Goal: Check status: Check status

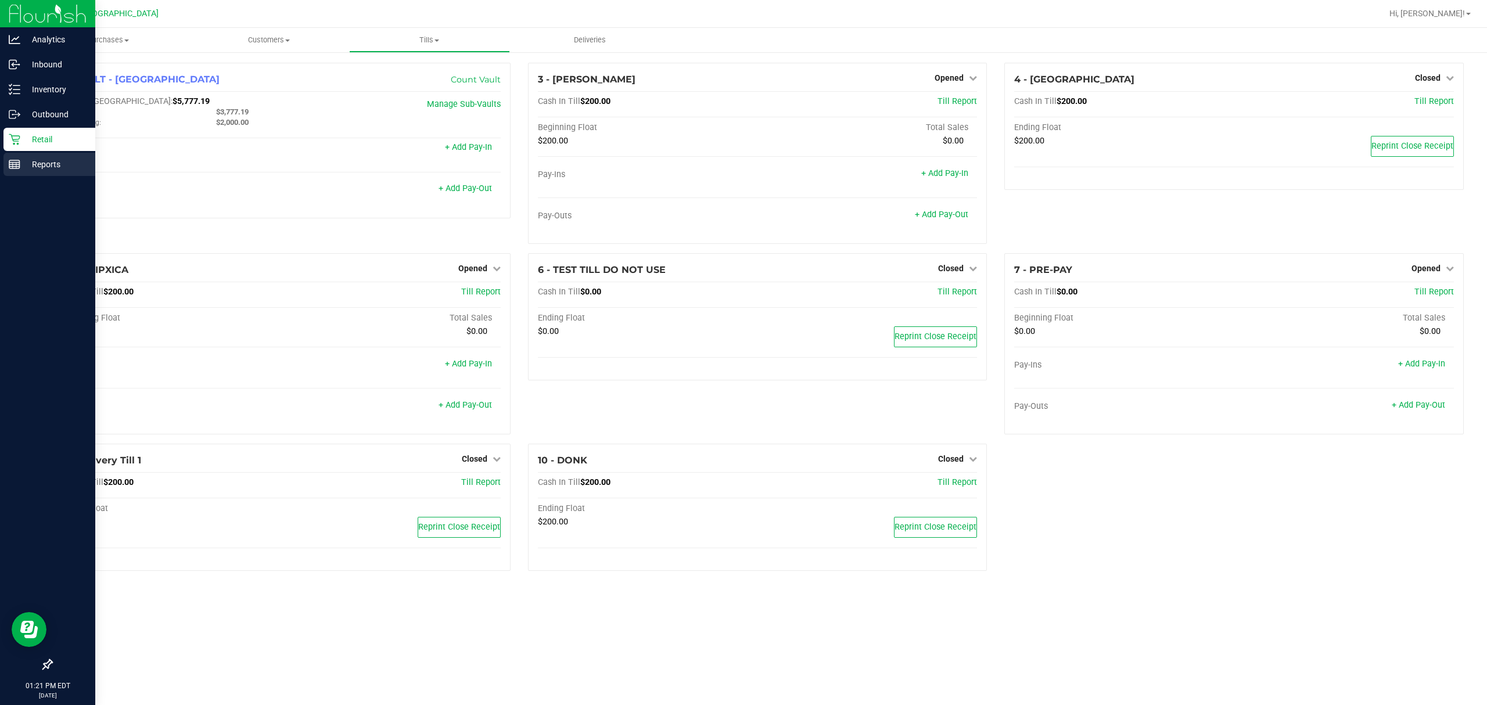
click at [42, 168] on p "Reports" at bounding box center [55, 164] width 70 height 14
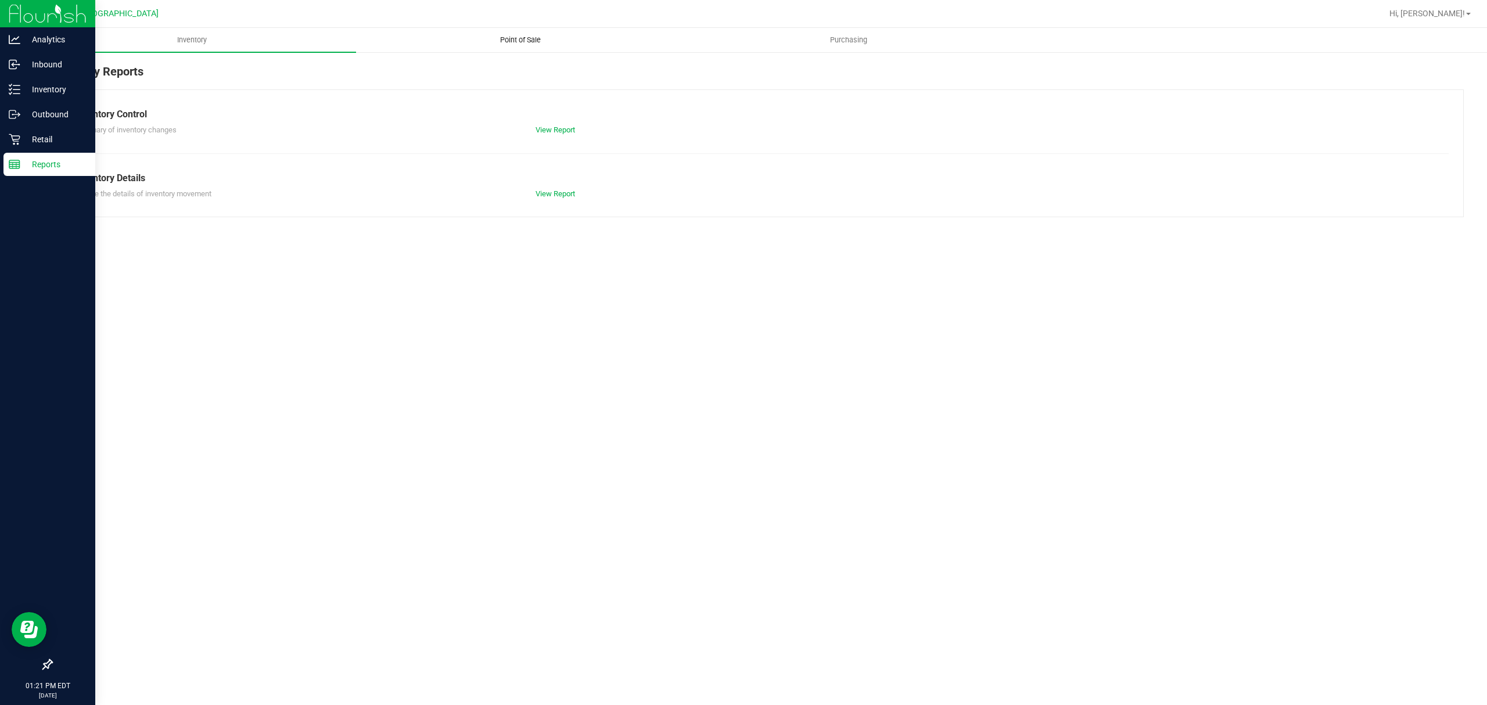
click at [526, 38] on span "Point of Sale" at bounding box center [520, 40] width 72 height 10
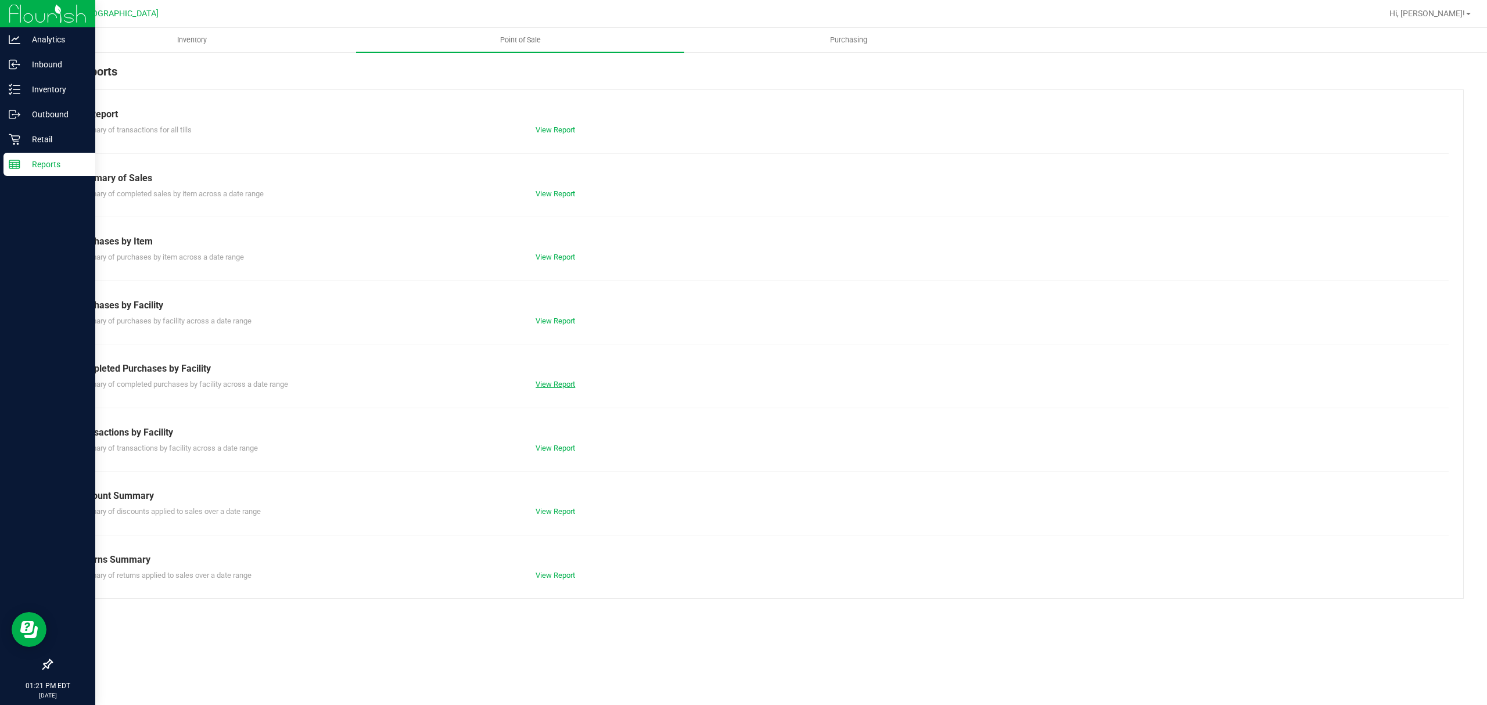
click at [557, 386] on link "View Report" at bounding box center [556, 384] width 40 height 9
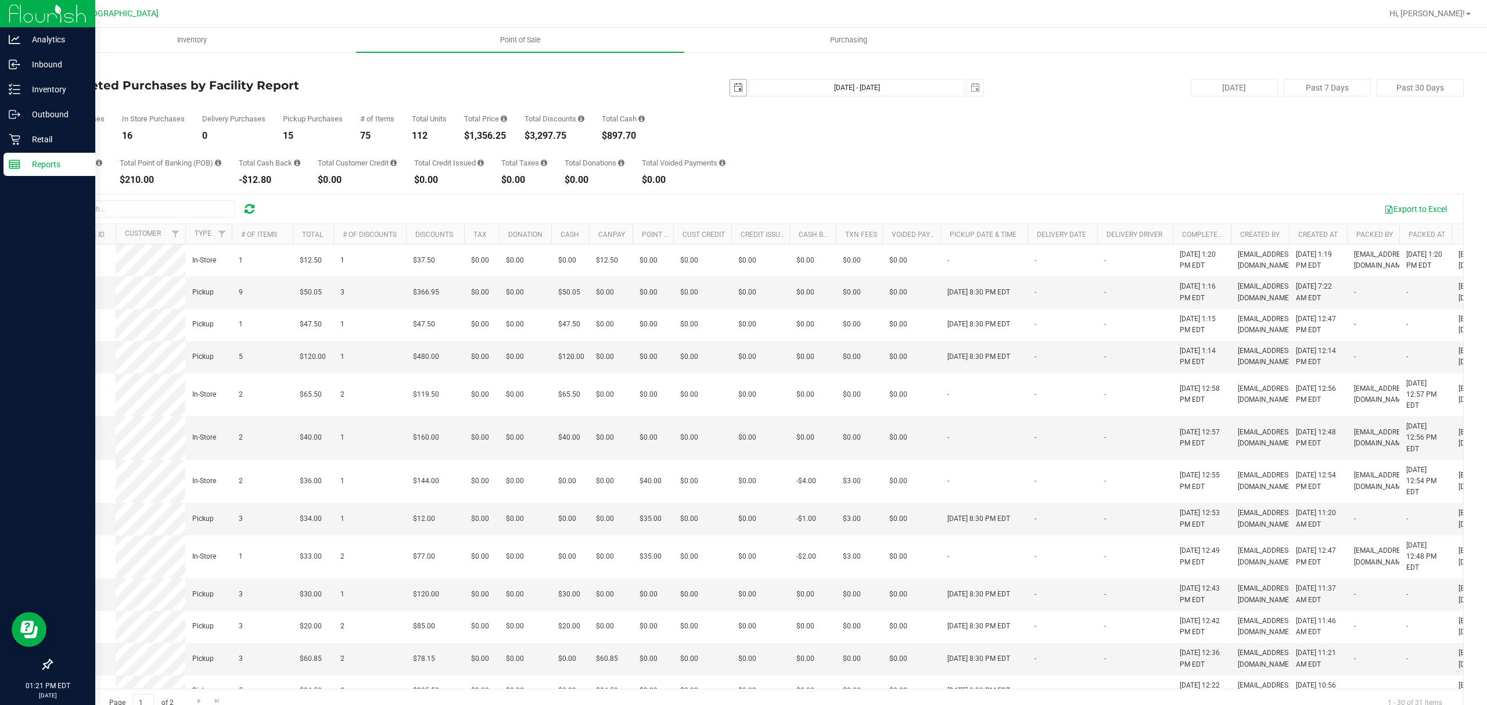
click at [737, 92] on span "select" at bounding box center [738, 88] width 16 height 16
click at [733, 210] on link "21" at bounding box center [732, 207] width 17 height 18
type input "[DATE]"
click at [971, 87] on span "select" at bounding box center [975, 87] width 9 height 9
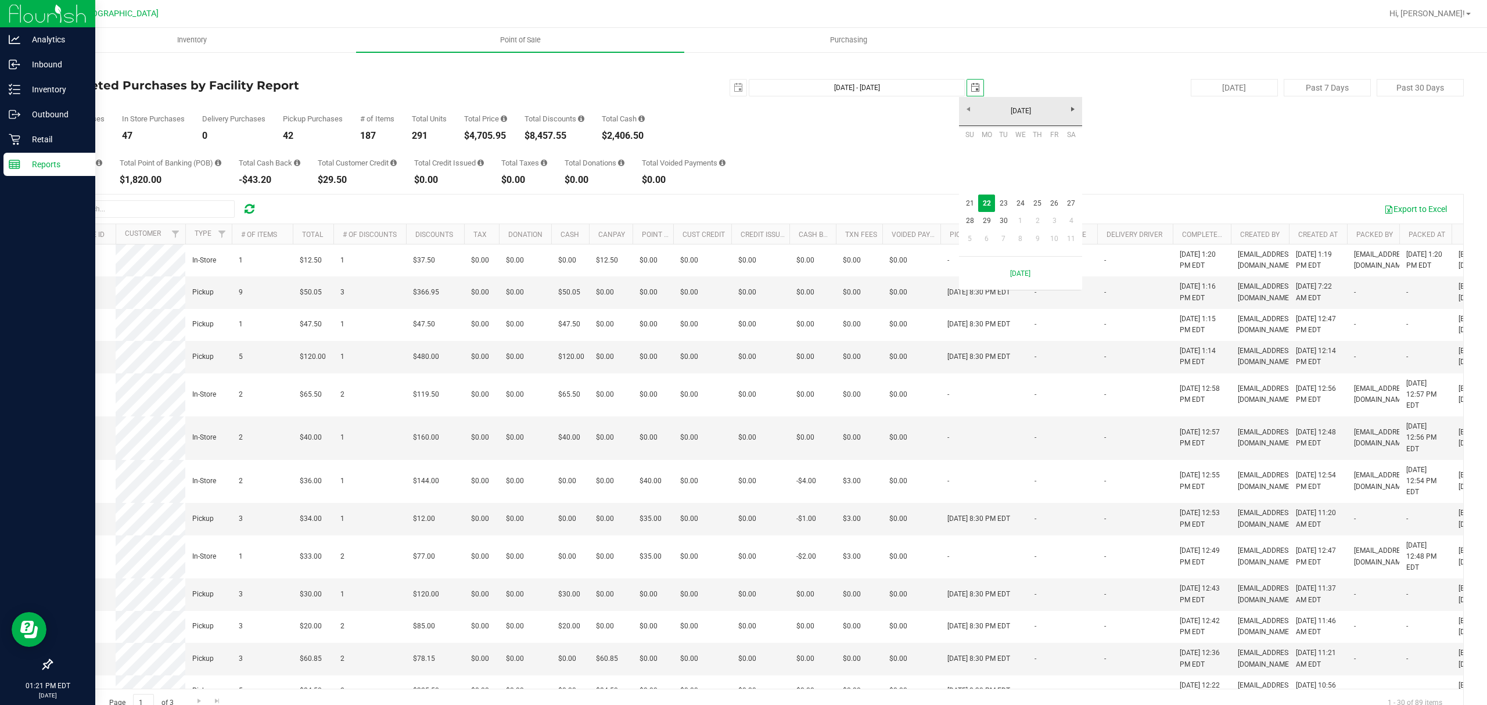
scroll to position [0, 29]
click at [971, 87] on span "select" at bounding box center [975, 87] width 9 height 9
click at [969, 202] on link "21" at bounding box center [969, 204] width 17 height 18
type input "[DATE] - [DATE]"
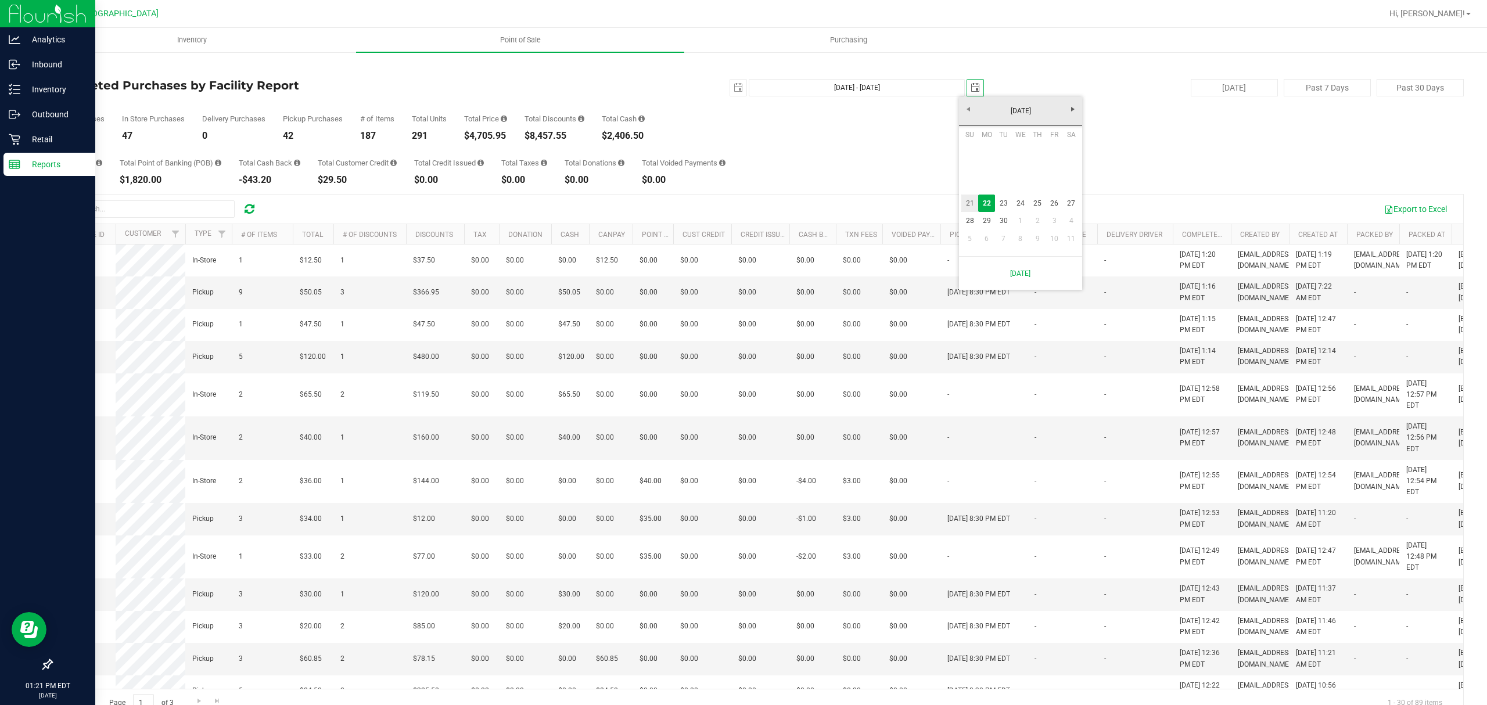
type input "[DATE]"
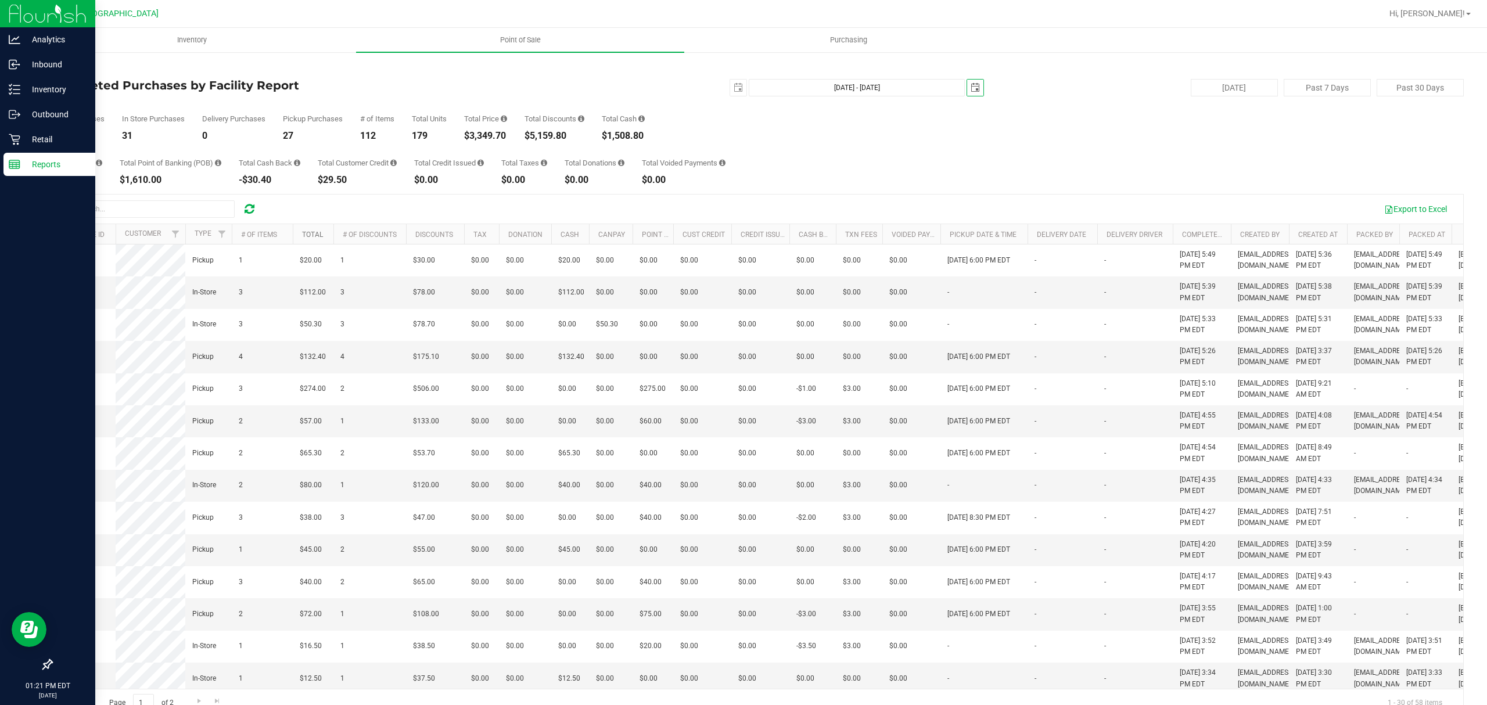
click at [316, 234] on link "Total" at bounding box center [312, 235] width 21 height 8
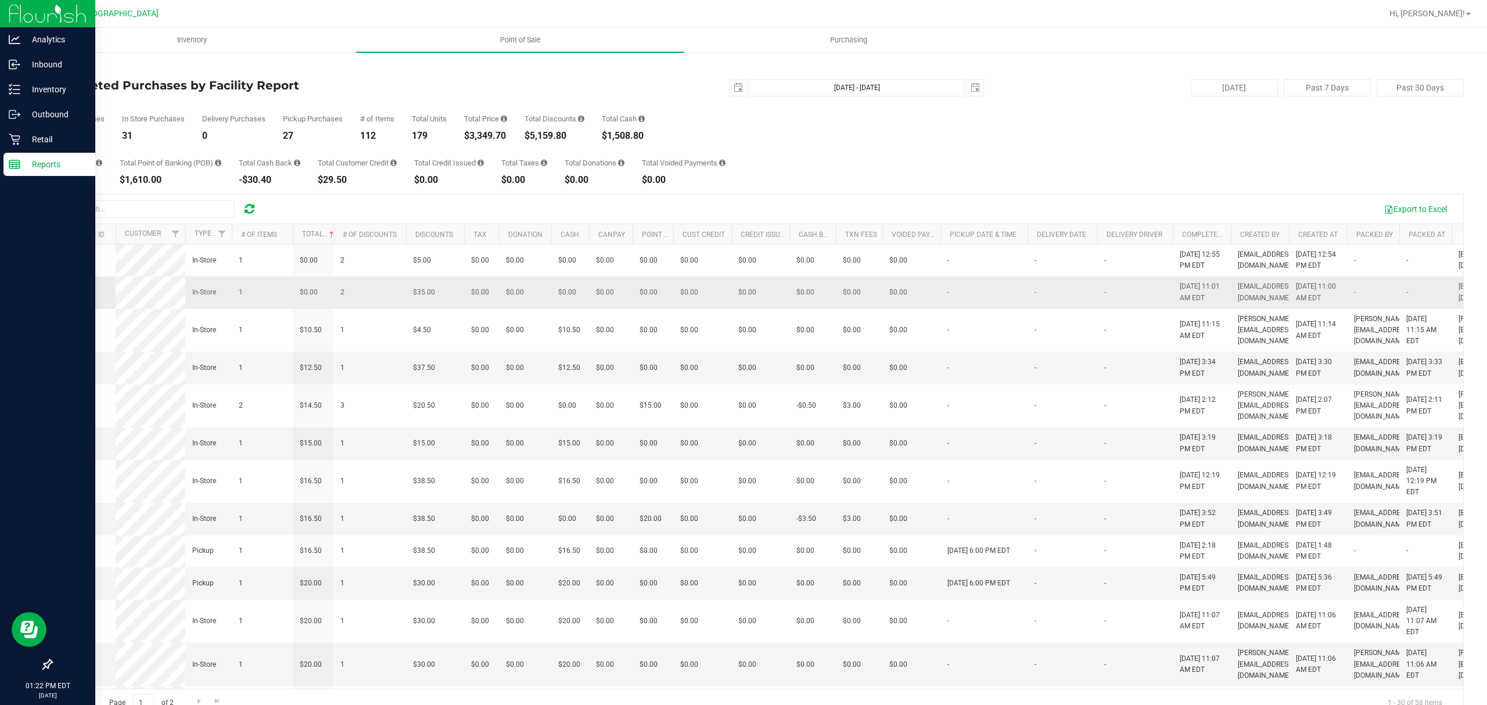
click at [71, 289] on span "11983408" at bounding box center [75, 292] width 33 height 8
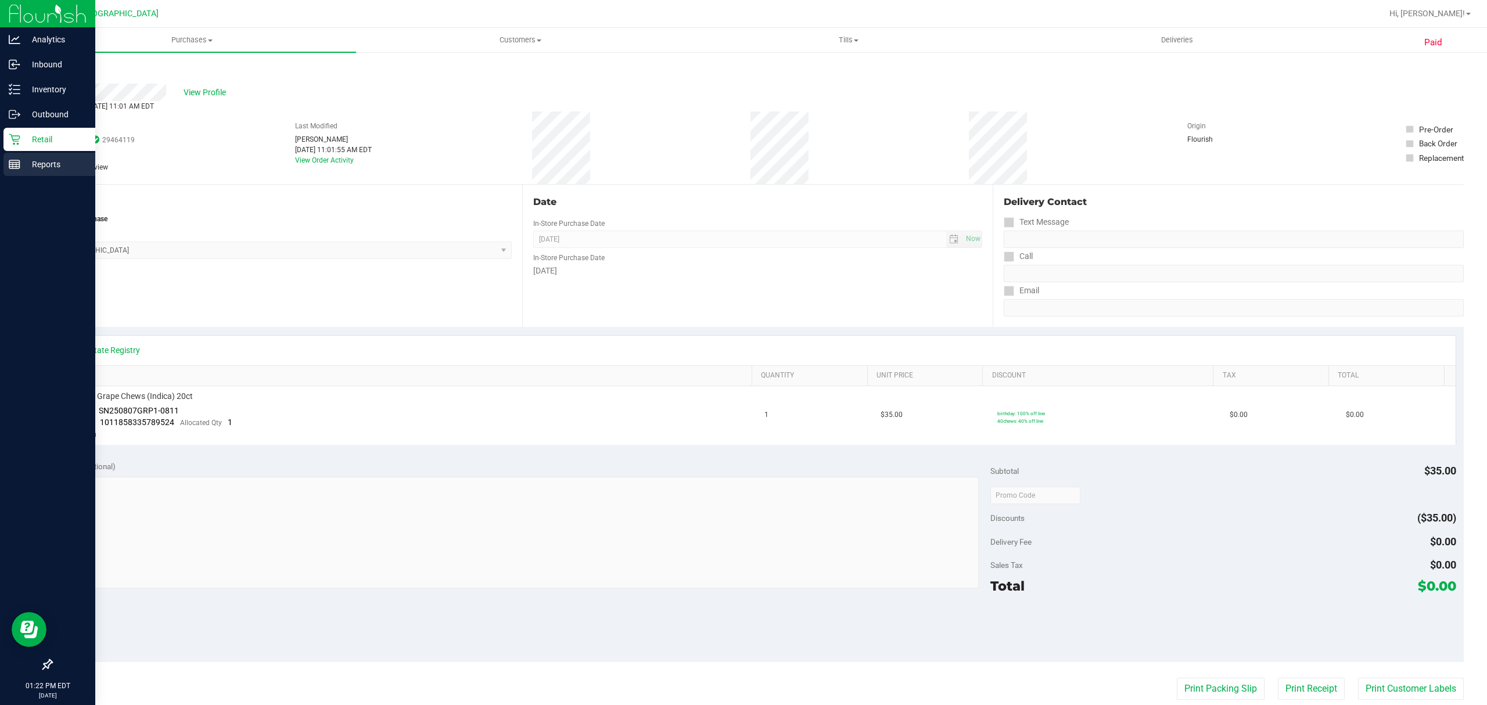
click at [31, 159] on p "Reports" at bounding box center [55, 164] width 70 height 14
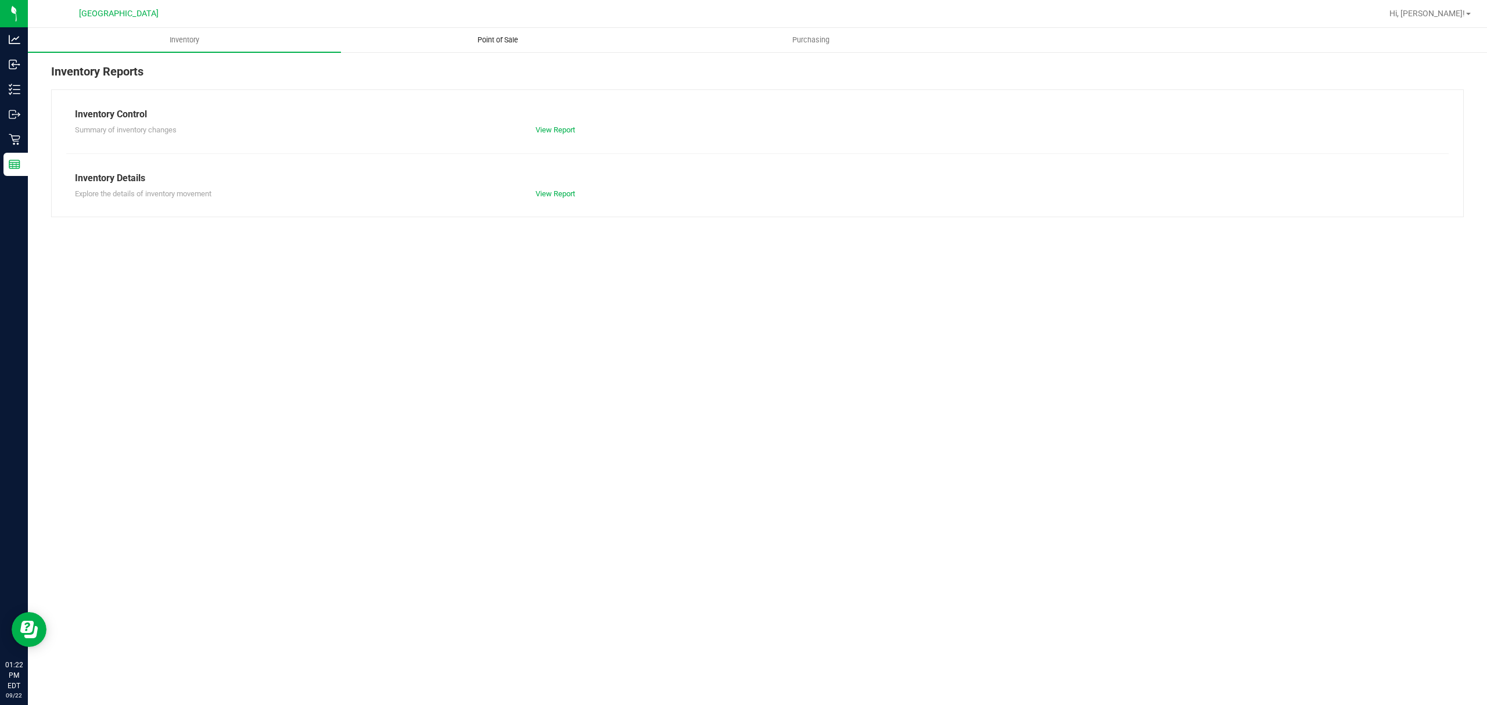
click at [475, 43] on span "Point of Sale" at bounding box center [498, 40] width 72 height 10
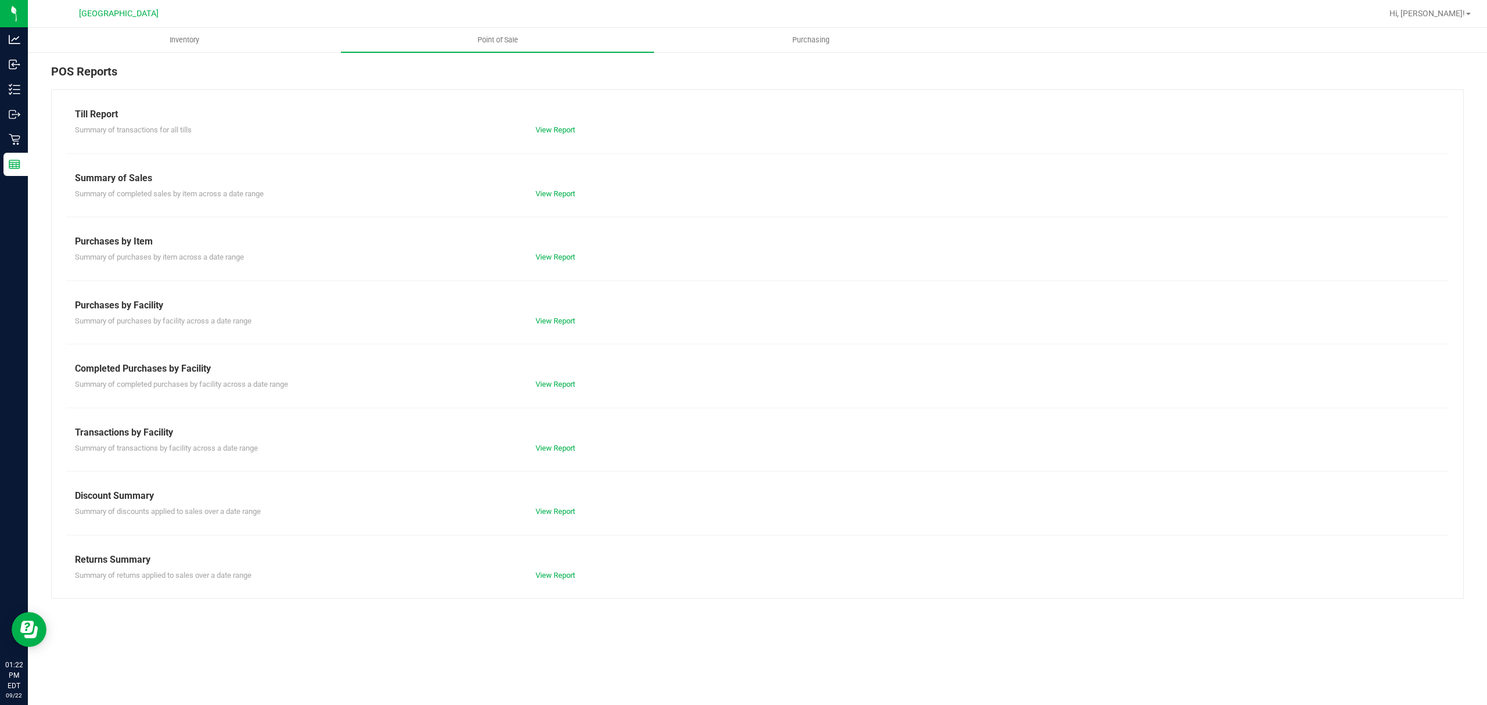
click at [524, 370] on div "Completed Purchases by Facility" at bounding box center [757, 369] width 1365 height 14
click at [543, 378] on div "Summary of completed purchases by facility across a date range View Report" at bounding box center [757, 383] width 1383 height 15
click at [544, 382] on link "View Report" at bounding box center [556, 384] width 40 height 9
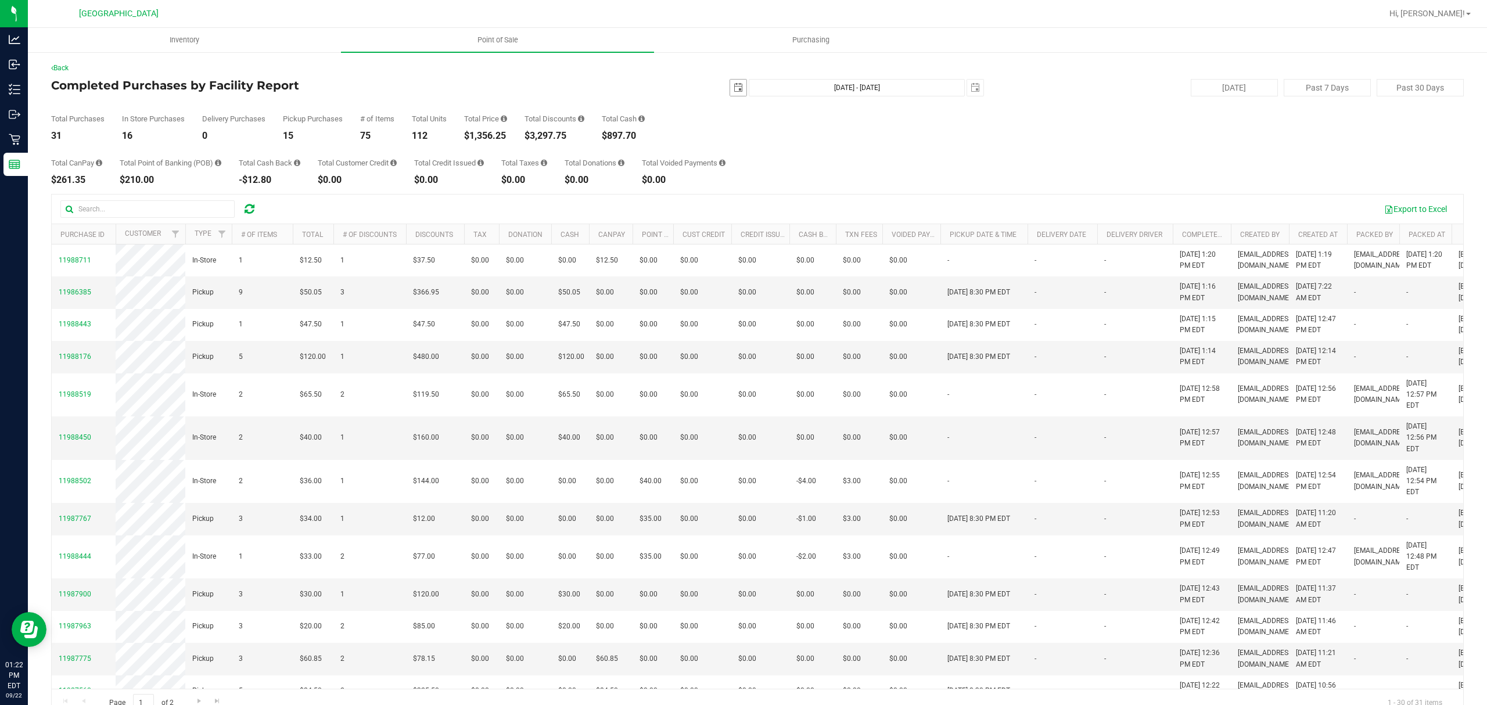
click at [735, 86] on span "select" at bounding box center [738, 87] width 9 height 9
click at [839, 191] on link "20" at bounding box center [834, 189] width 17 height 18
type input "[DATE]"
click at [971, 87] on span "select" at bounding box center [975, 87] width 9 height 9
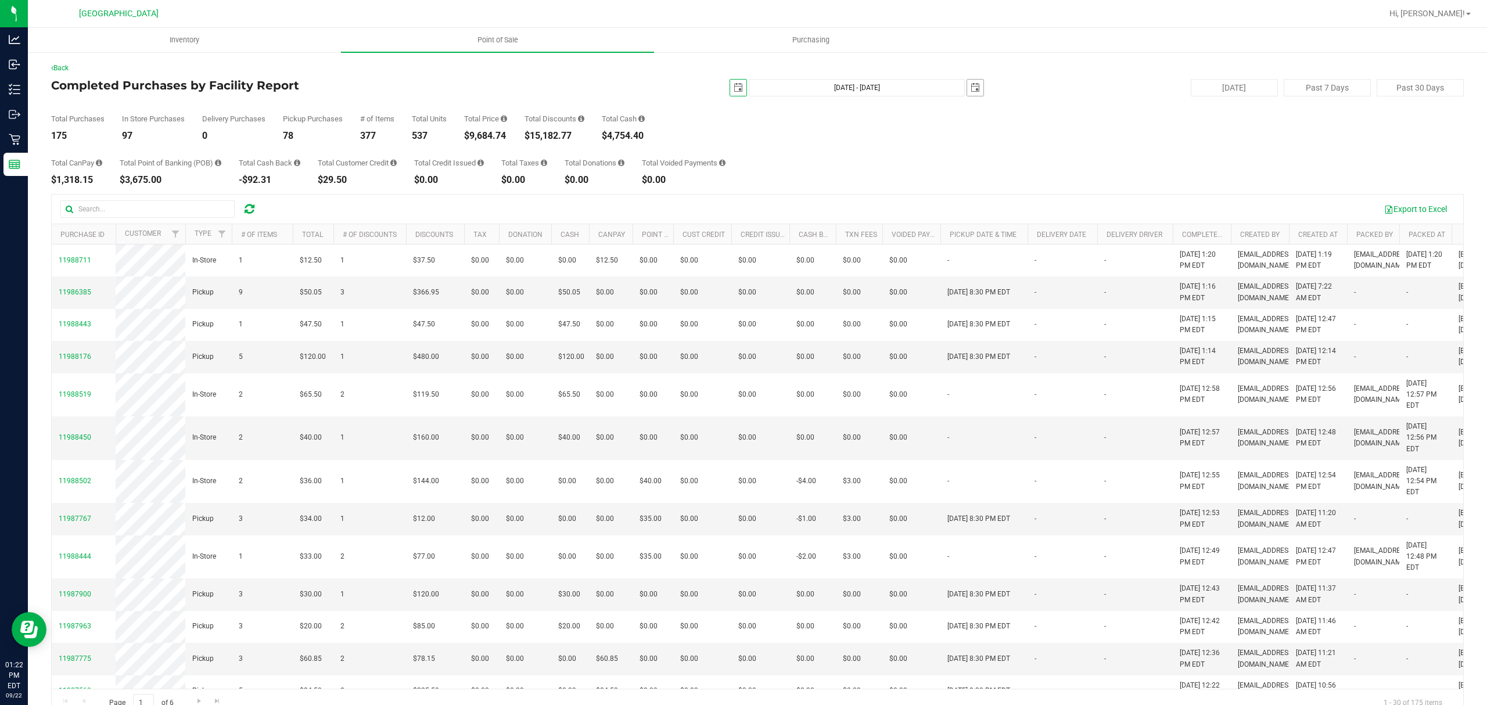
scroll to position [0, 29]
click at [1076, 182] on link "20" at bounding box center [1071, 186] width 17 height 18
type input "[DATE] - [DATE]"
type input "[DATE]"
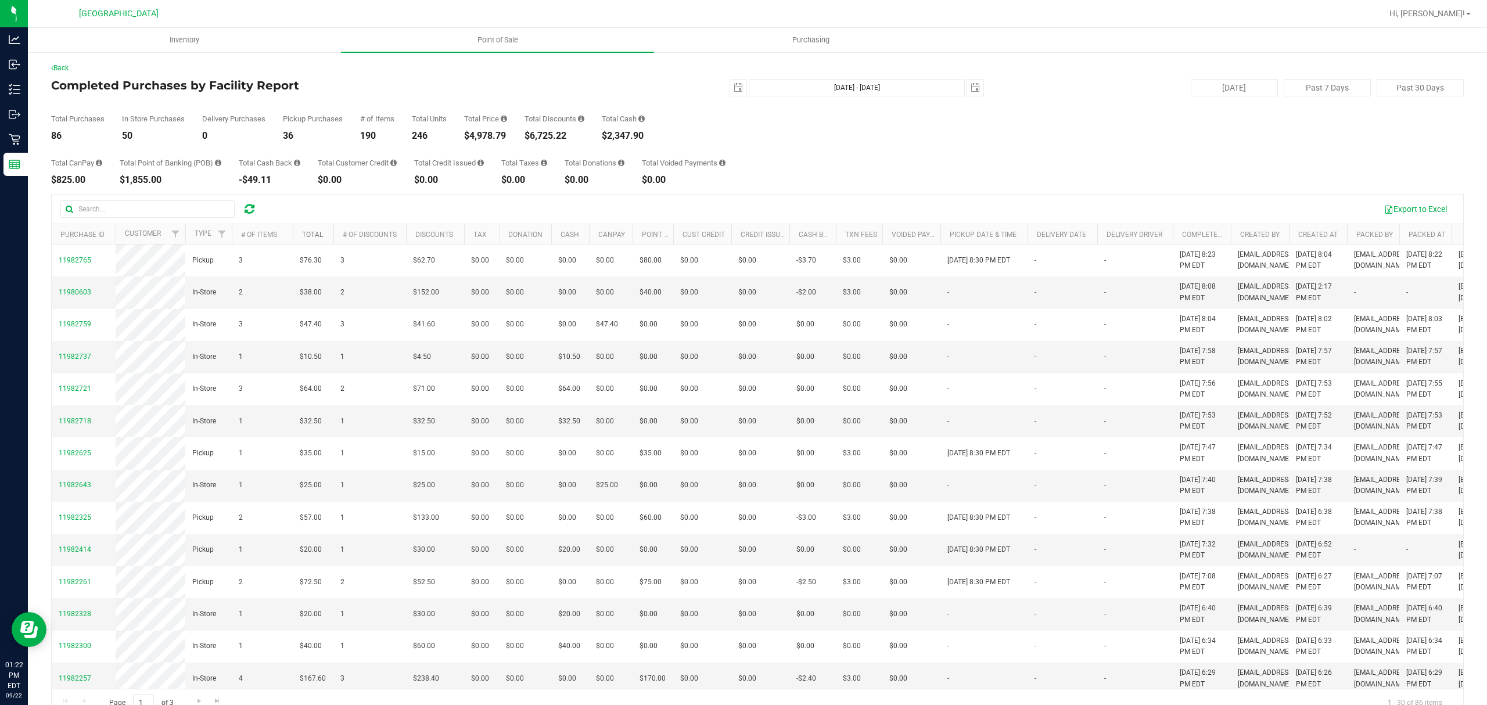
click at [309, 236] on link "Total" at bounding box center [312, 235] width 21 height 8
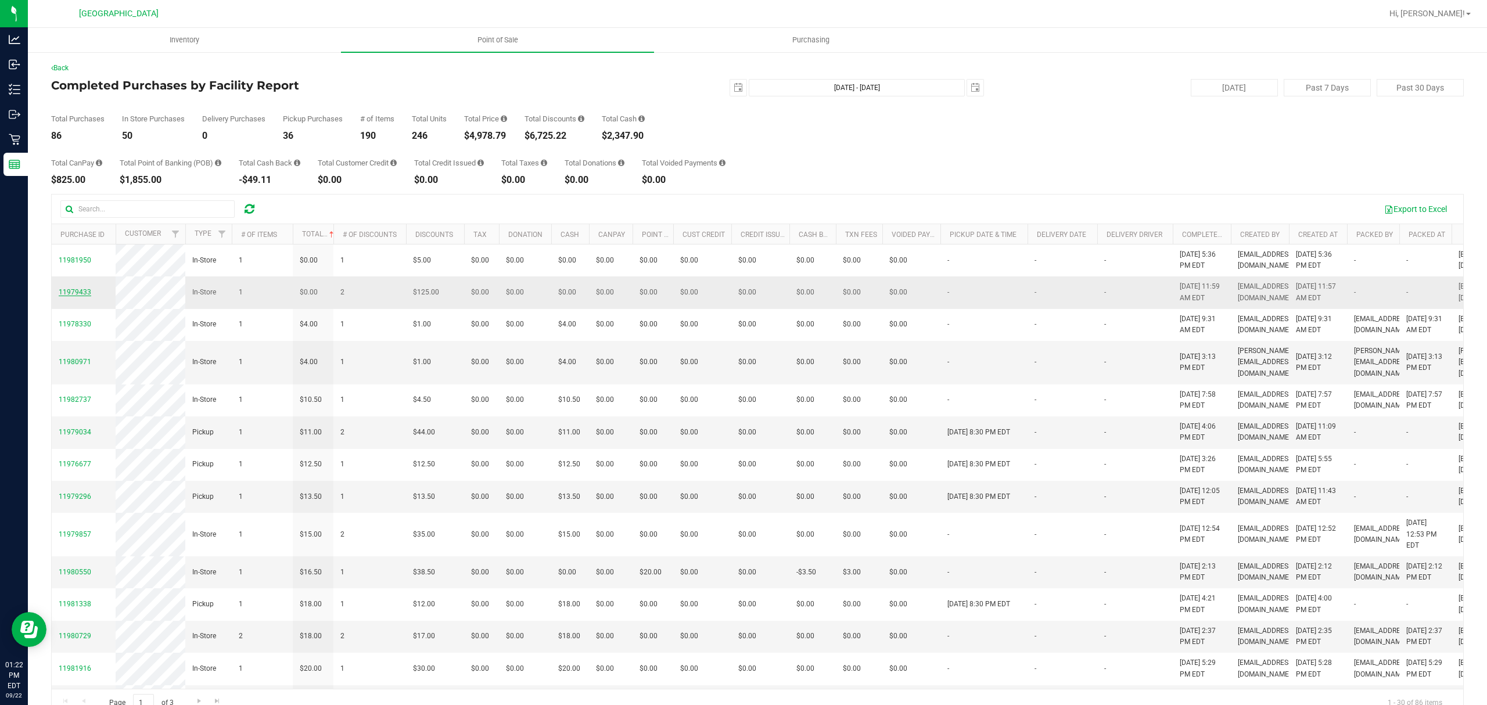
click at [72, 291] on span "11979433" at bounding box center [75, 292] width 33 height 8
